Goal: Register for event/course

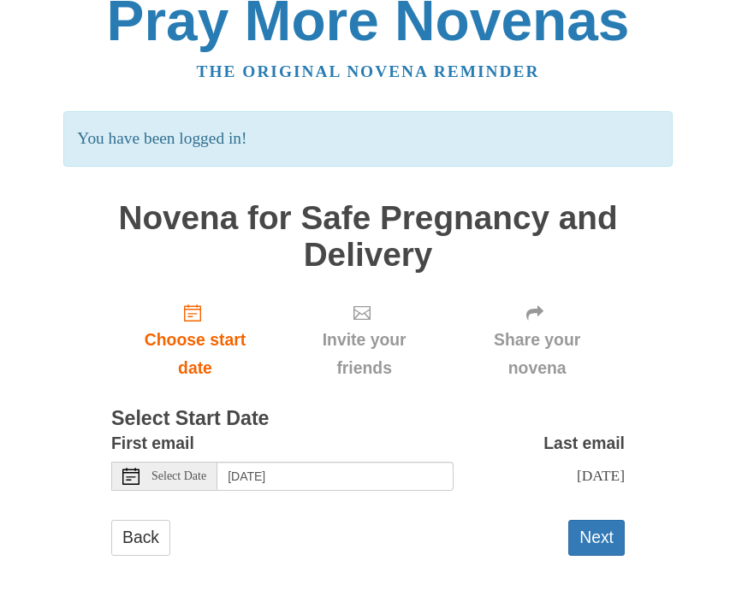
scroll to position [32, 0]
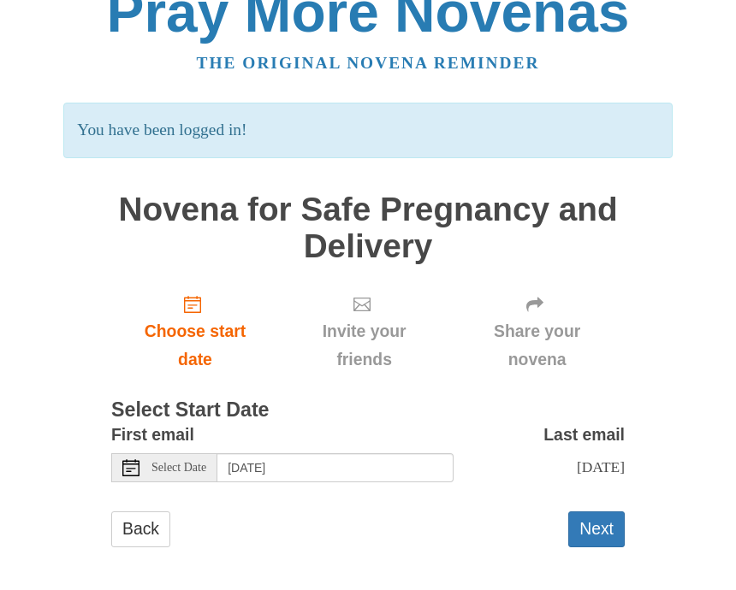
click at [184, 472] on div "Select Date" at bounding box center [164, 467] width 106 height 29
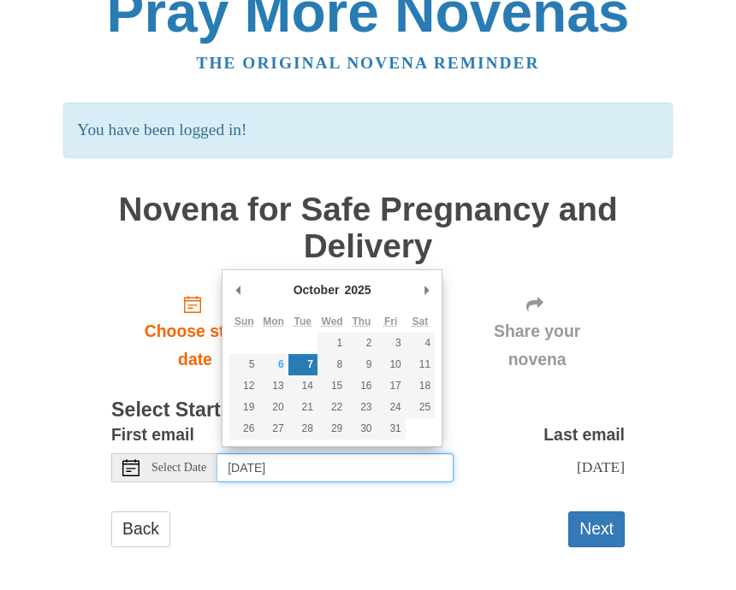
click at [310, 465] on input "Tuesday, October 7th" at bounding box center [335, 467] width 236 height 29
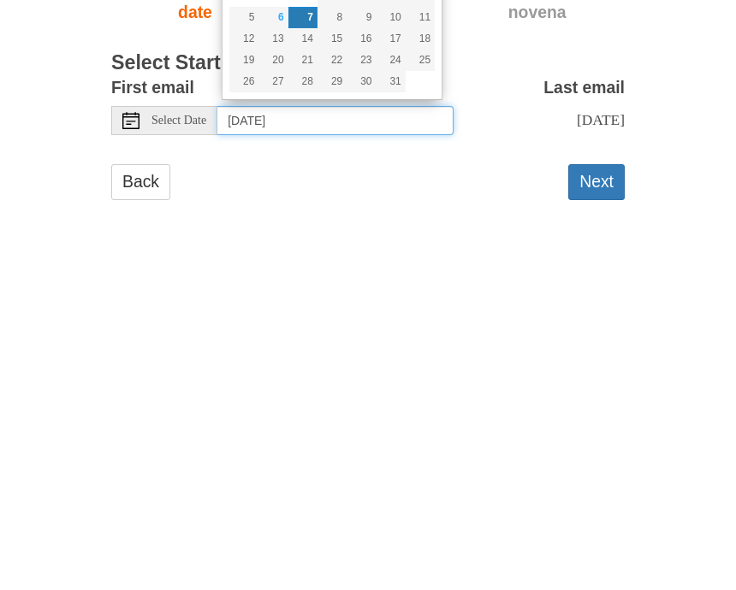
click at [380, 453] on input "Tuesday, October 7th" at bounding box center [335, 467] width 236 height 29
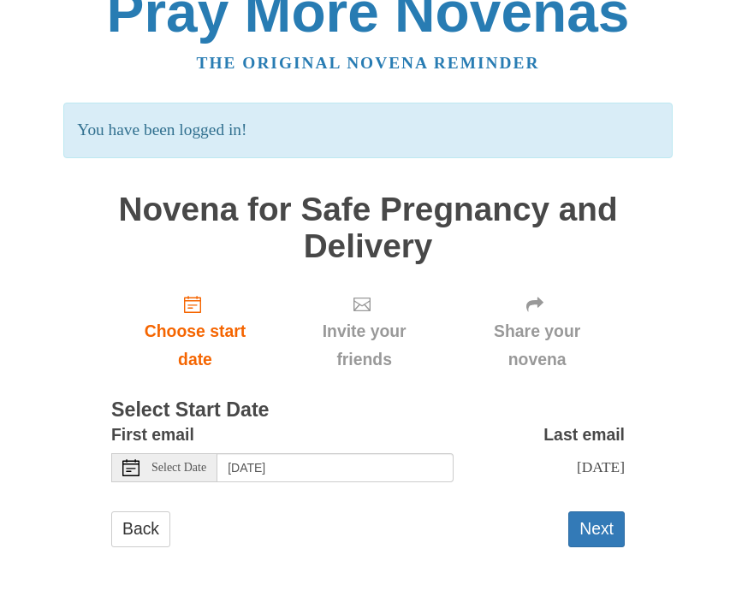
click at [154, 462] on span "Select Date" at bounding box center [178, 468] width 55 height 12
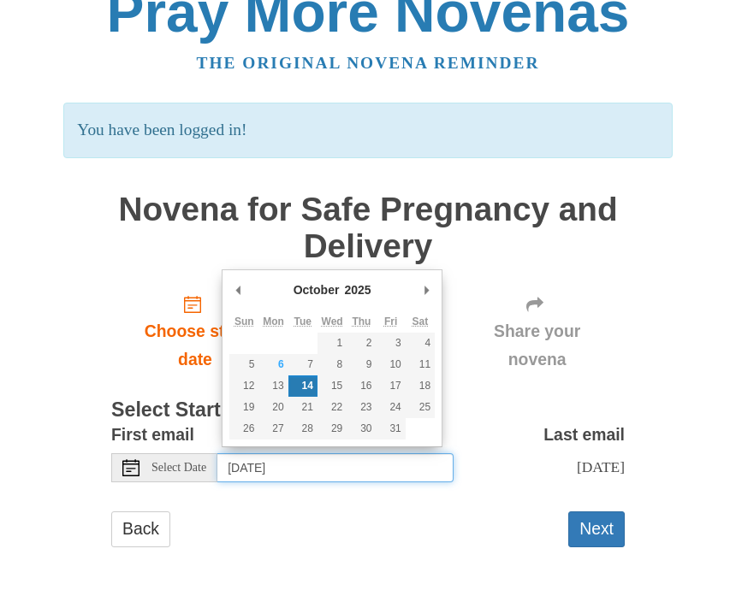
type input "Tuesday, October 7th"
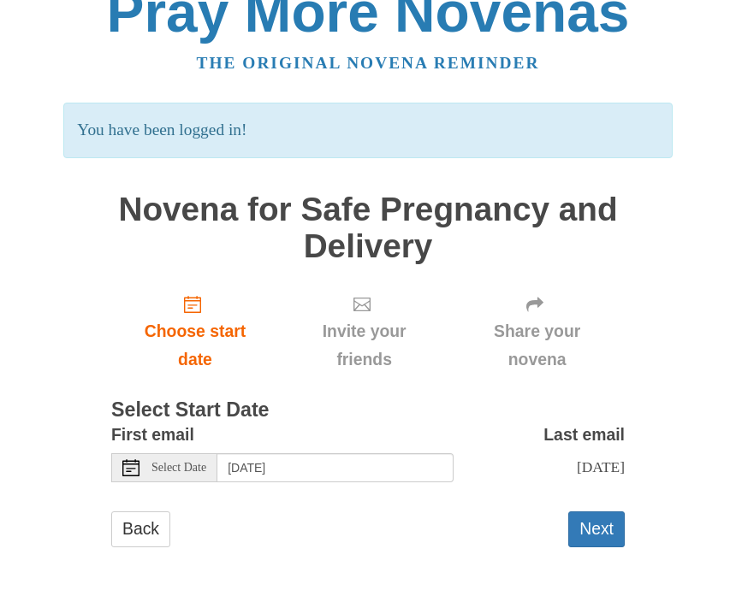
click at [622, 539] on button "Next" at bounding box center [596, 528] width 56 height 35
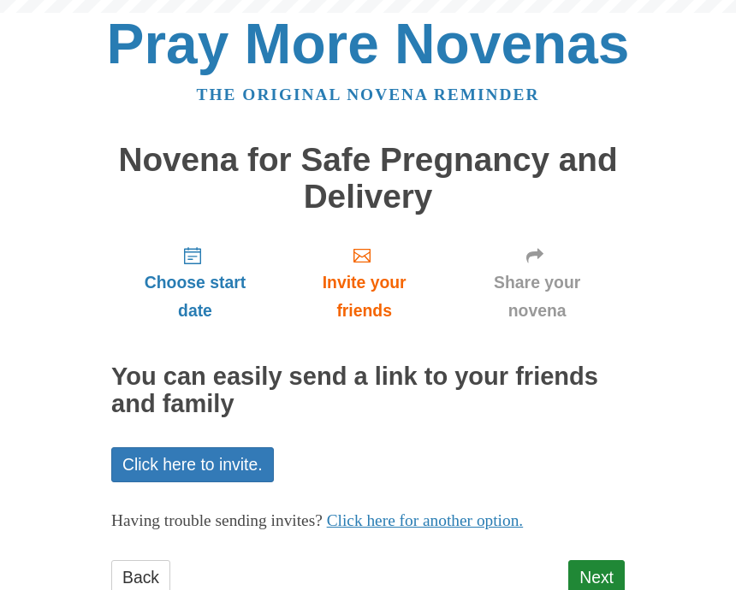
click at [594, 517] on p "Having trouble sending invites? Click here for another option." at bounding box center [367, 521] width 513 height 28
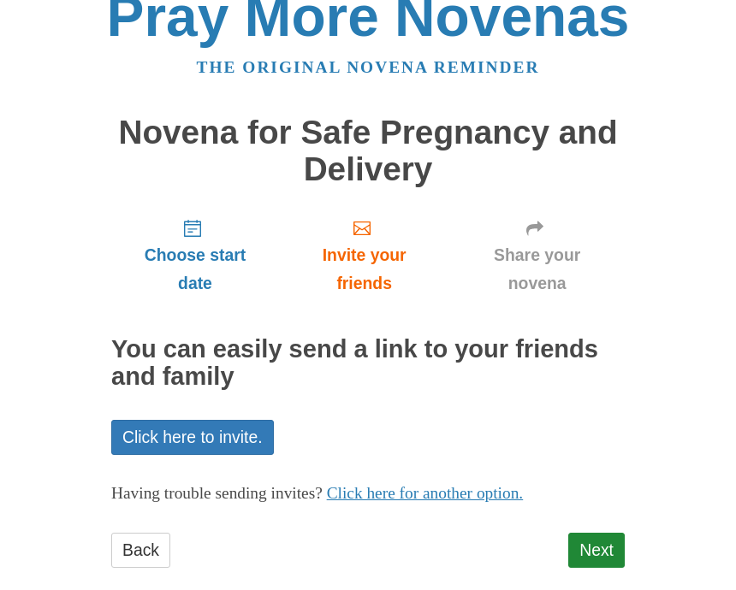
scroll to position [48, 0]
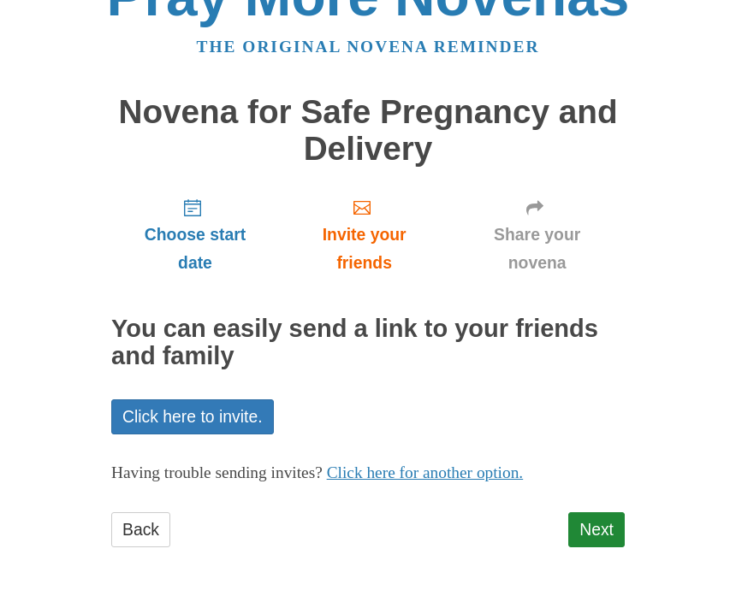
click at [606, 515] on link "Next" at bounding box center [596, 529] width 56 height 35
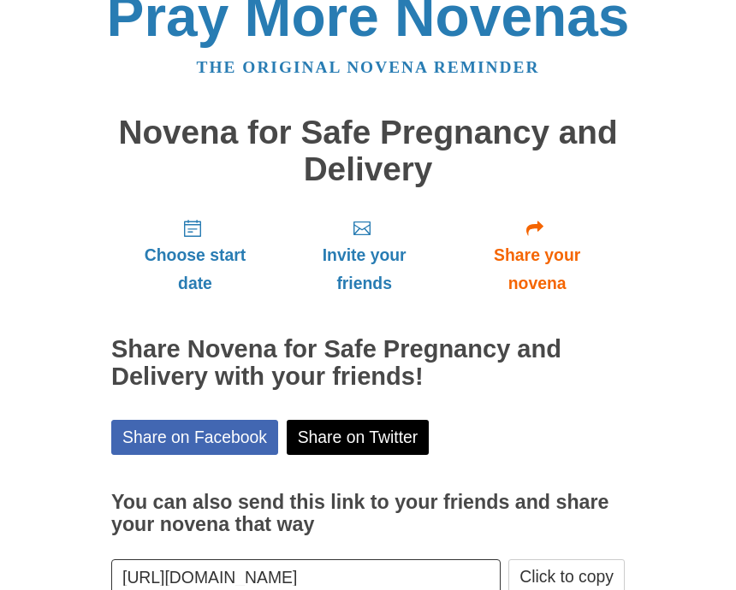
scroll to position [51, 0]
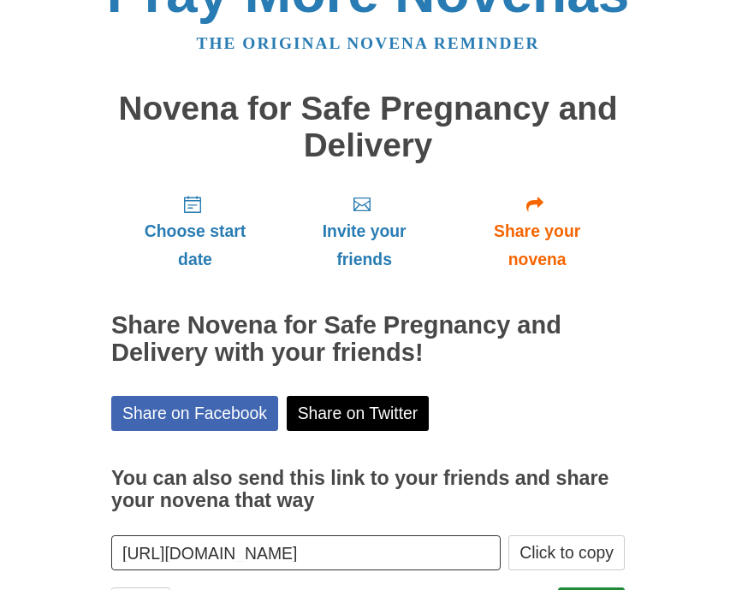
click at [598, 546] on button "Click to copy" at bounding box center [566, 552] width 116 height 35
click at [565, 553] on button "Click to copy" at bounding box center [566, 552] width 116 height 35
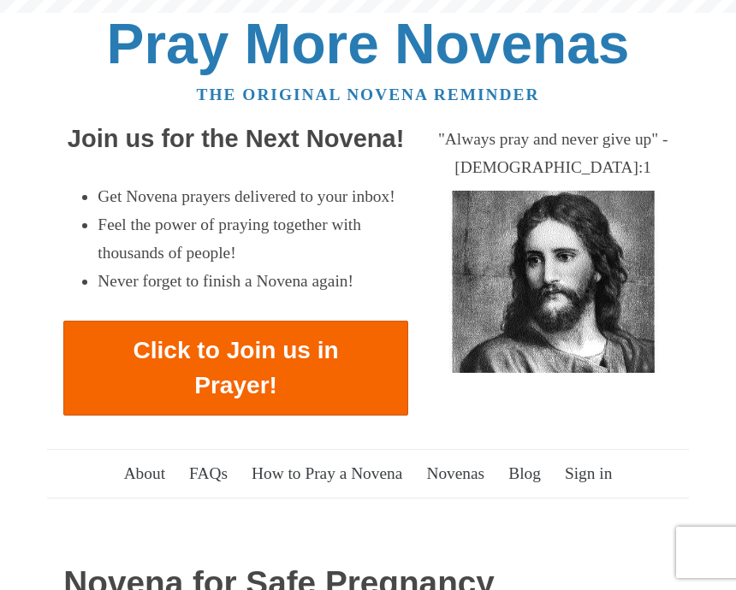
scroll to position [431, 0]
